Goal: Task Accomplishment & Management: Manage account settings

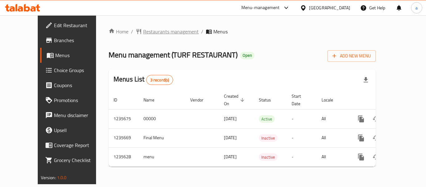
click at [143, 34] on span "Restaurants management" at bounding box center [171, 31] width 56 height 7
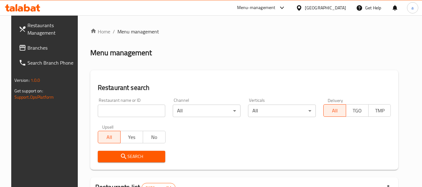
click at [126, 111] on input "search" at bounding box center [132, 111] width 68 height 12
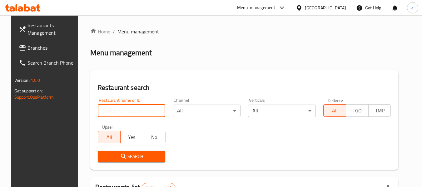
paste input "678604"
type input "678604"
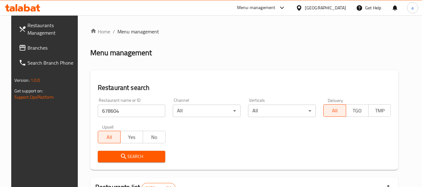
click at [134, 156] on span "Search" at bounding box center [132, 157] width 58 height 8
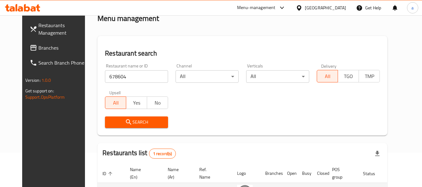
scroll to position [84, 0]
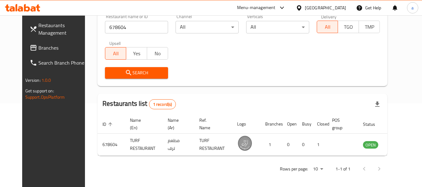
drag, startPoint x: 332, startPoint y: 9, endPoint x: 333, endPoint y: 13, distance: 4.7
click at [333, 8] on div "[GEOGRAPHIC_DATA]" at bounding box center [325, 7] width 41 height 7
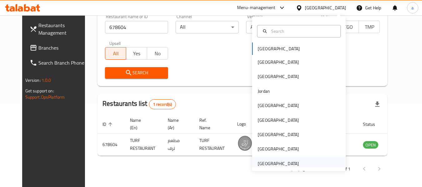
click at [296, 166] on div "[GEOGRAPHIC_DATA]" at bounding box center [278, 163] width 51 height 14
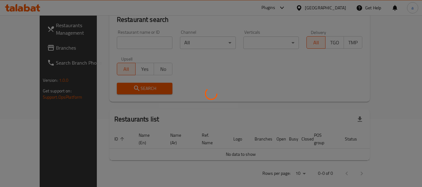
scroll to position [84, 0]
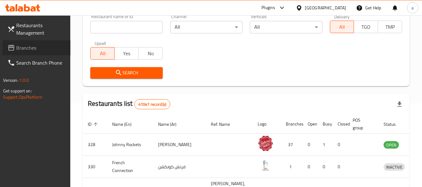
click at [44, 52] on link "Branches" at bounding box center [36, 47] width 68 height 15
